Goal: Check status

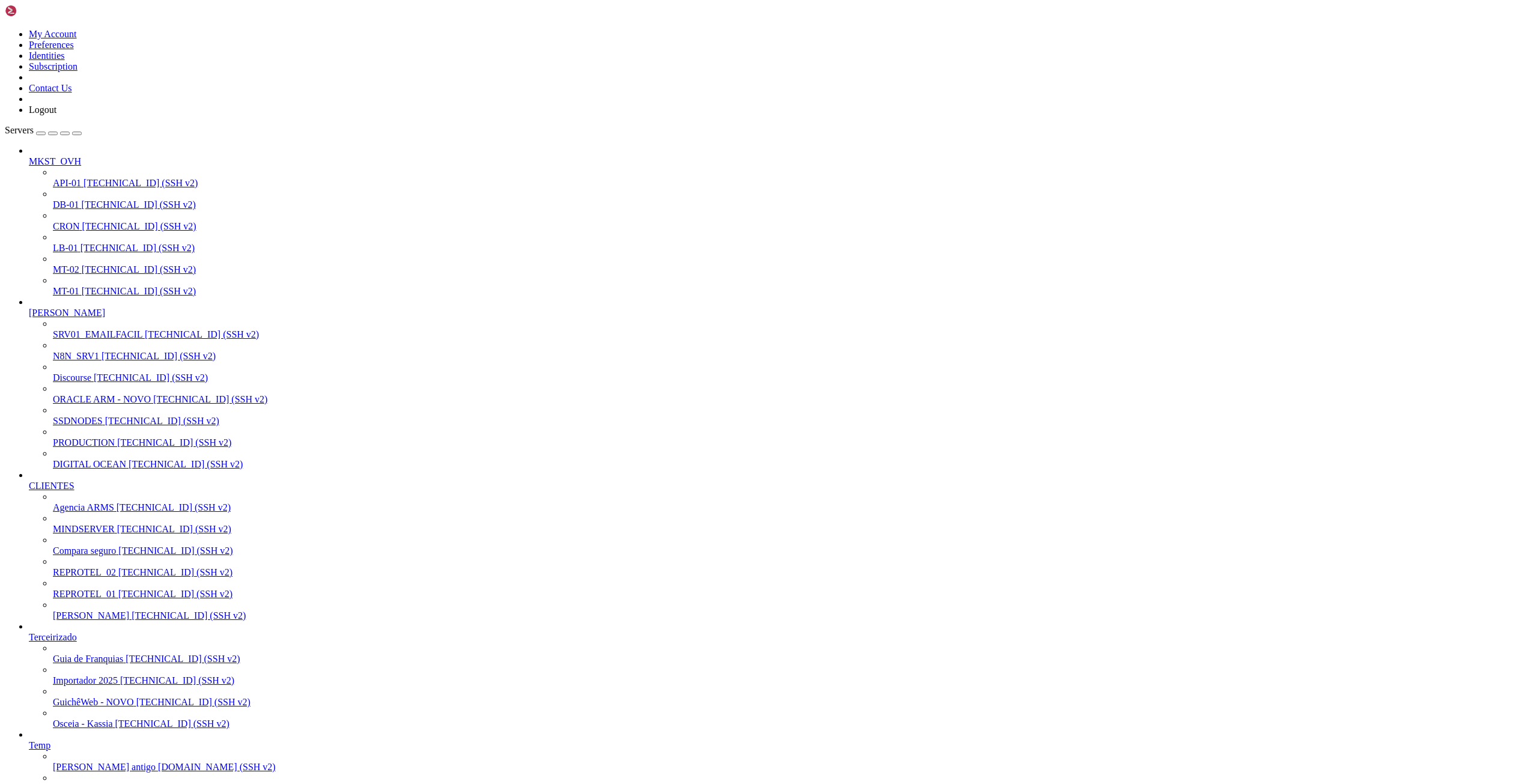
scroll to position [1664, 0]
drag, startPoint x: 230, startPoint y: 1798, endPoint x: 10, endPoint y: 1796, distance: 220.0
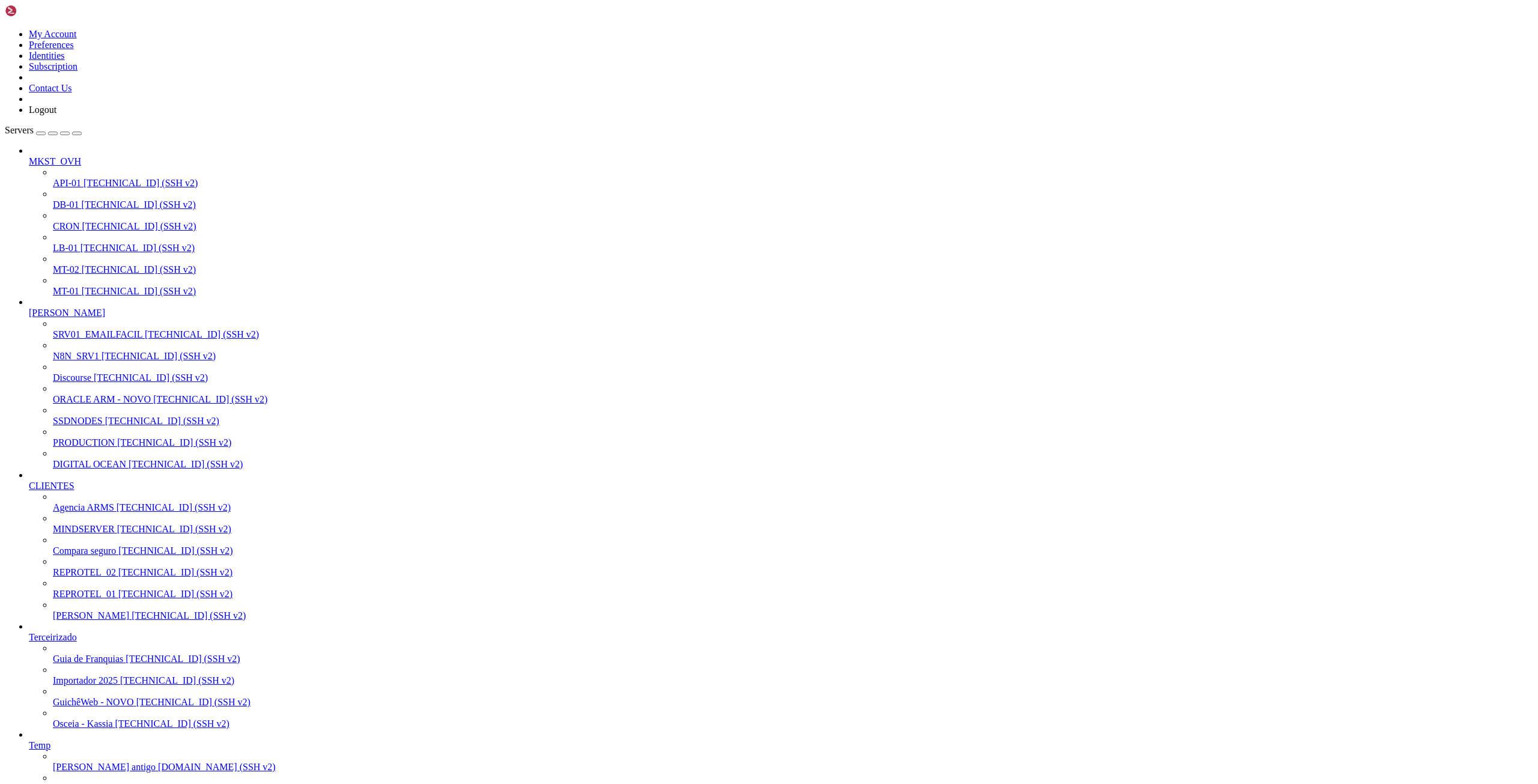
scroll to position [0, 0]
drag, startPoint x: 60, startPoint y: 1871, endPoint x: 674, endPoint y: 1874, distance: 614.0
